Goal: Find specific page/section: Find specific page/section

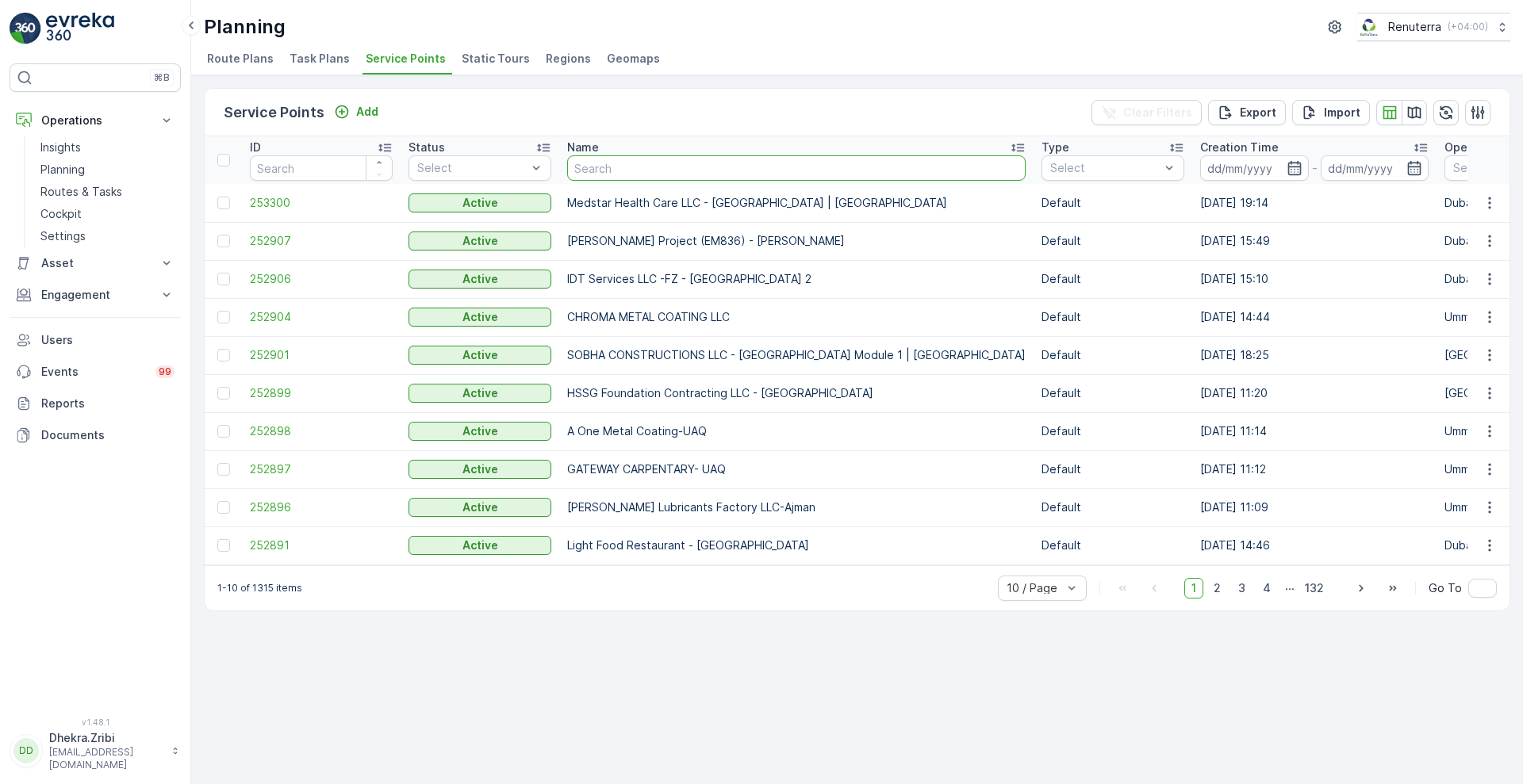
click at [636, 160] on input "text" at bounding box center [796, 168] width 458 height 26
type input "sheikha"
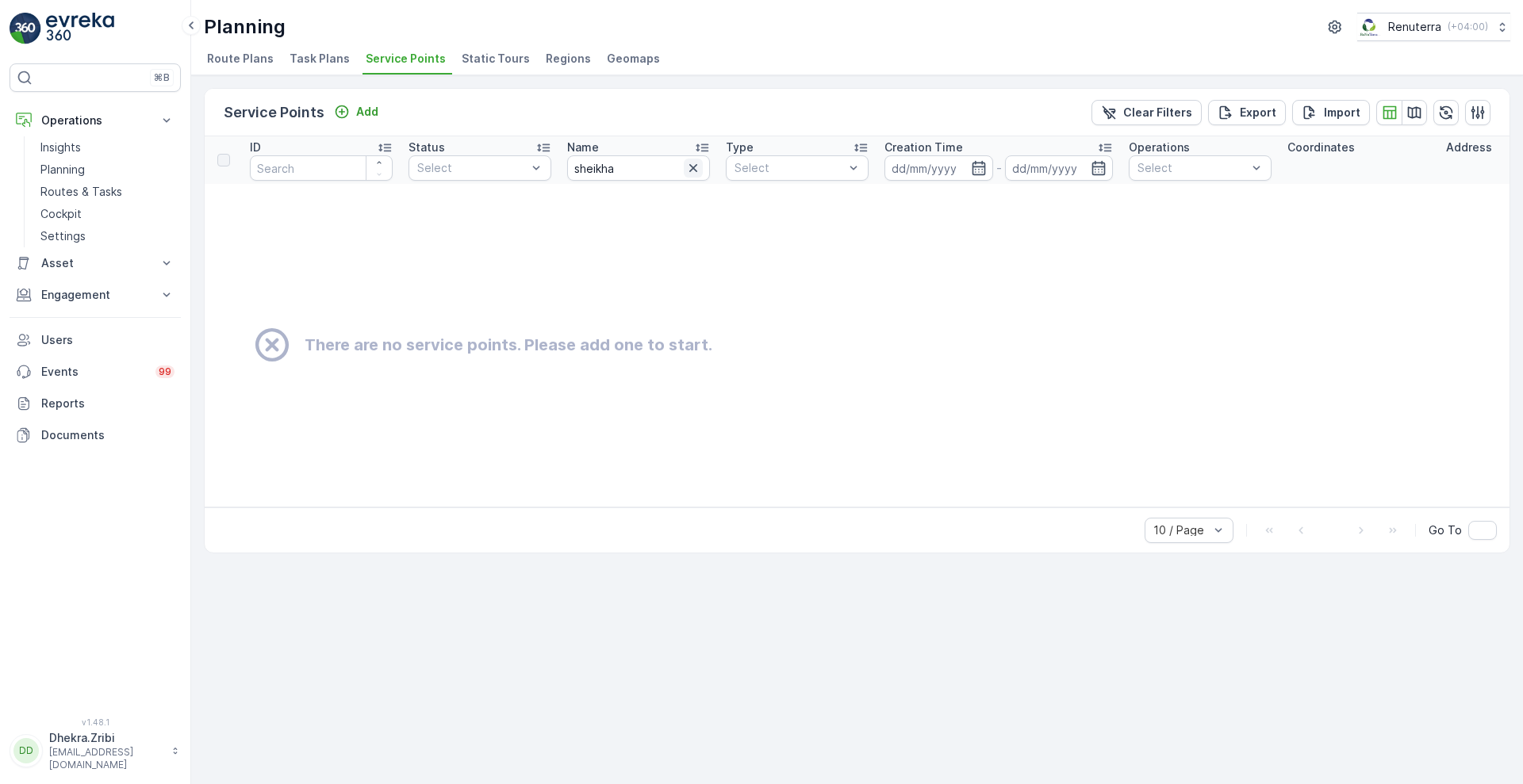
click at [692, 161] on icon "button" at bounding box center [693, 168] width 16 height 16
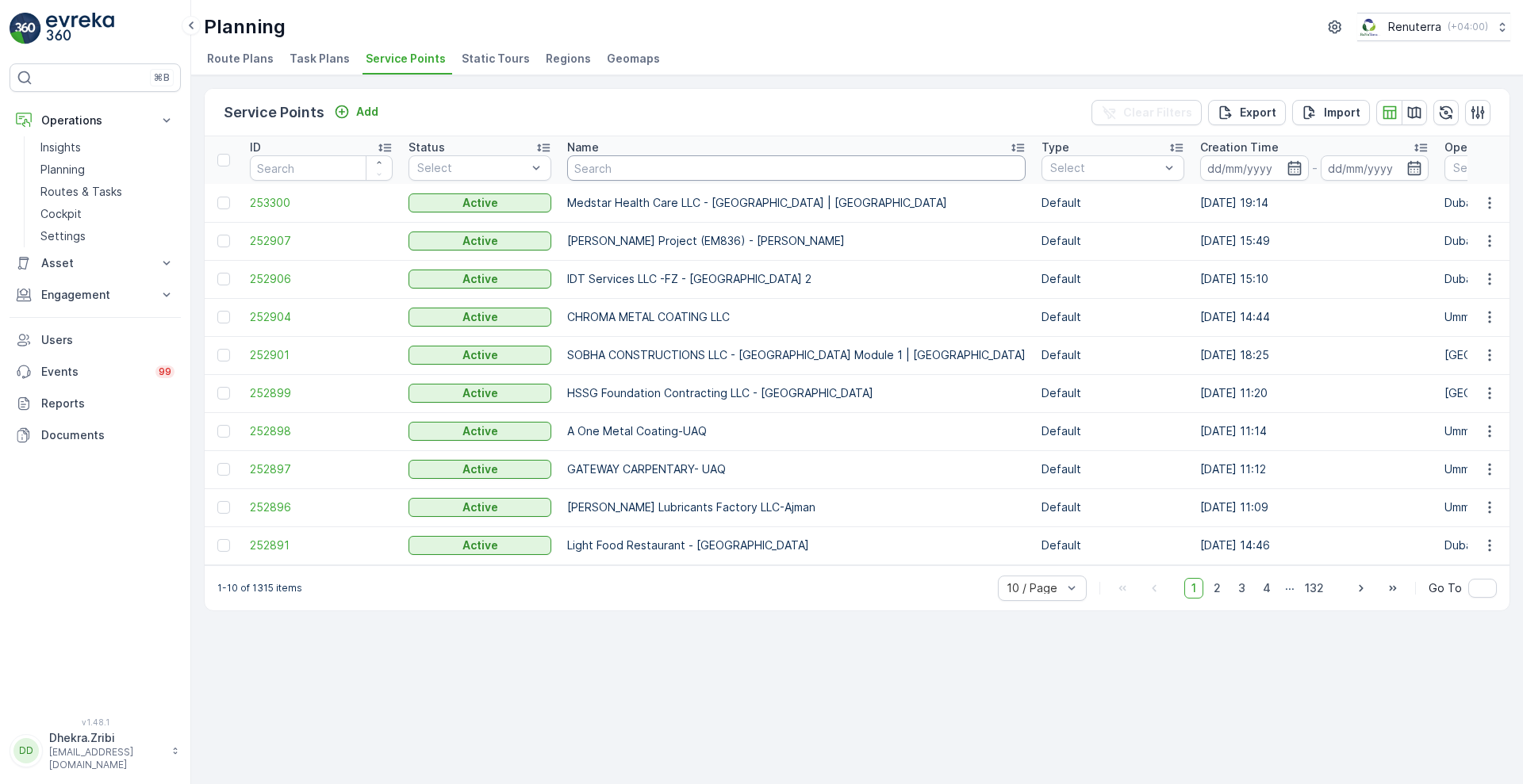
click at [655, 166] on input "text" at bounding box center [796, 168] width 458 height 26
type input "maryam"
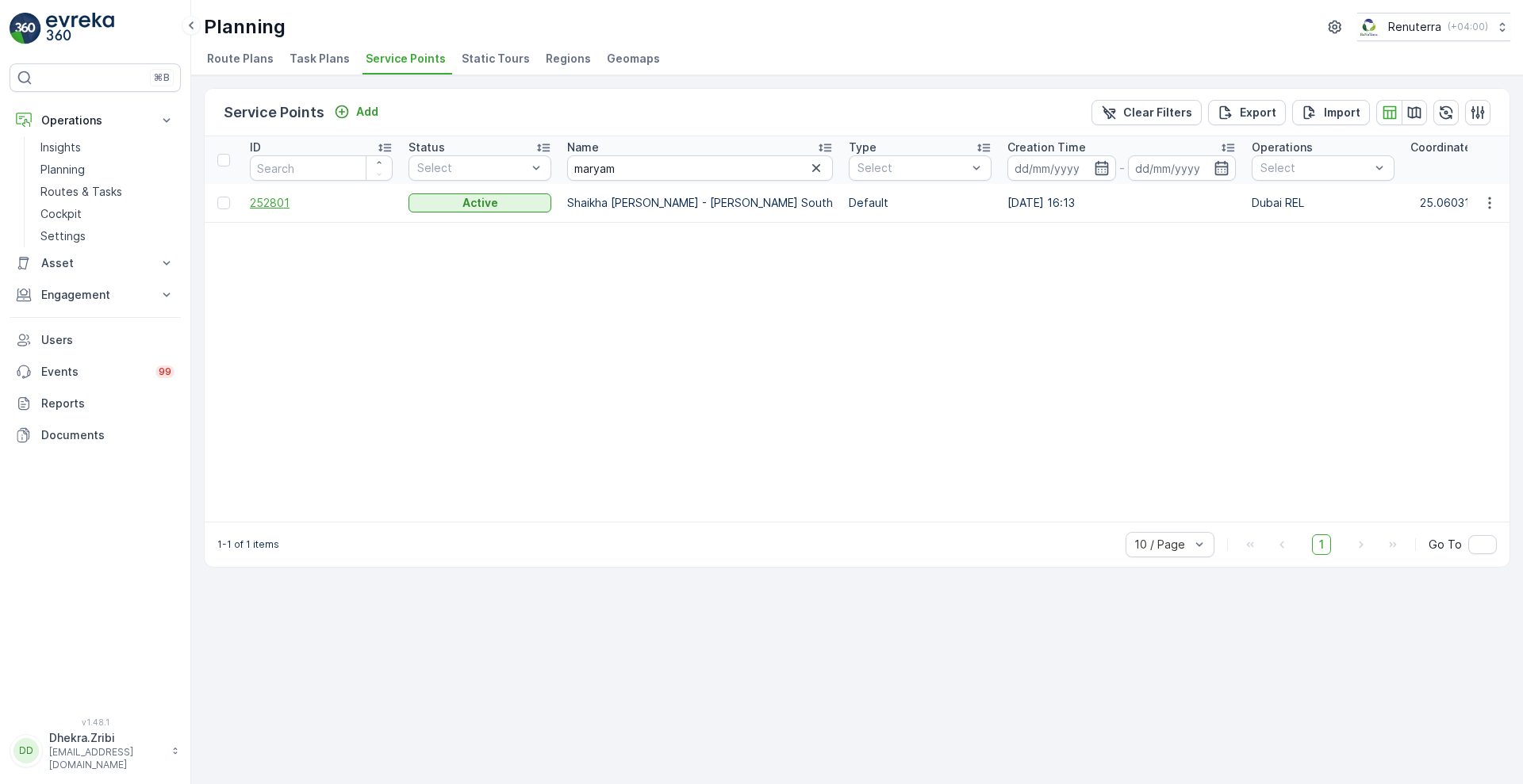
click at [282, 203] on span "252801" at bounding box center [321, 202] width 143 height 16
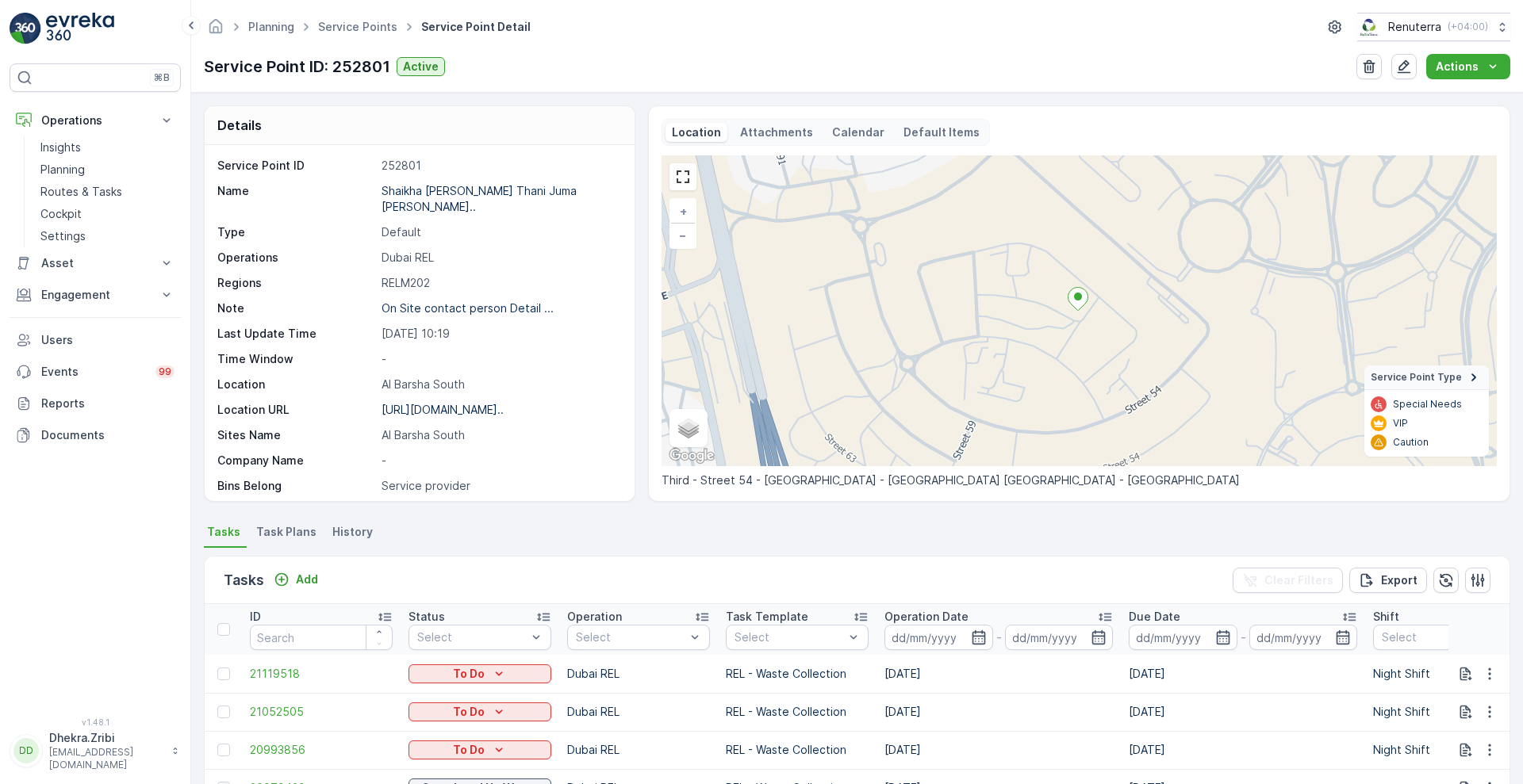
scroll to position [302, 0]
